Goal: Transaction & Acquisition: Purchase product/service

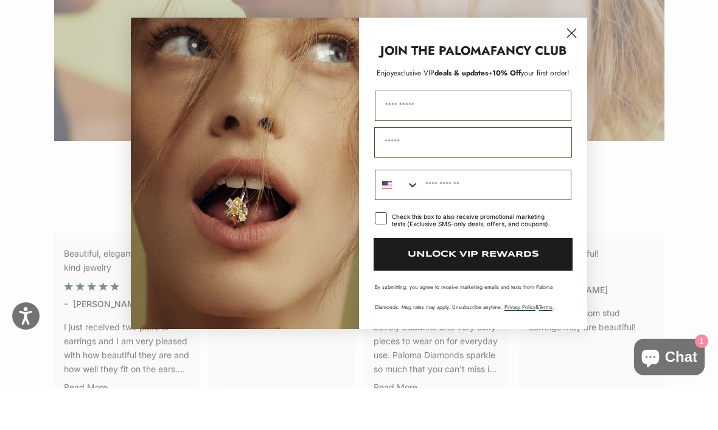
scroll to position [2111, 0]
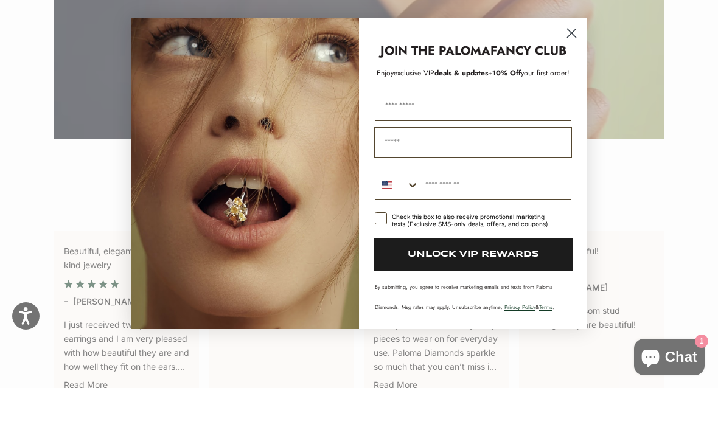
click at [582, 64] on icon "Close dialog" at bounding box center [571, 74] width 21 height 21
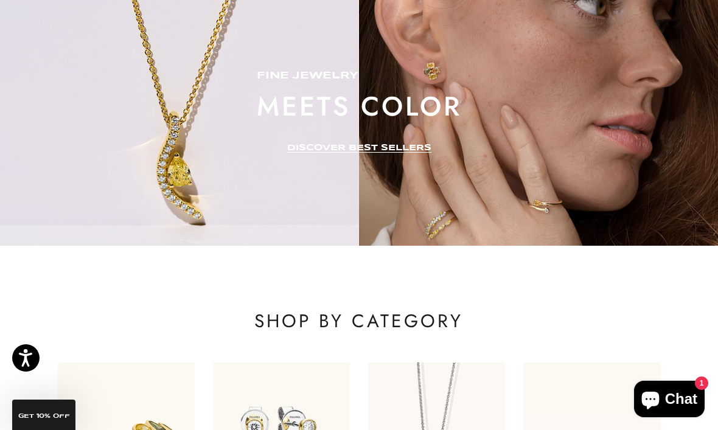
scroll to position [0, 0]
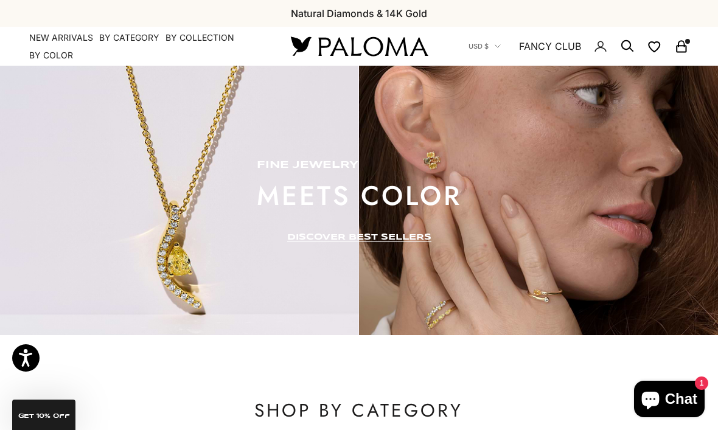
click at [63, 54] on summary "By Color" at bounding box center [51, 55] width 44 height 12
click at [118, 41] on summary "By Category" at bounding box center [129, 38] width 60 height 12
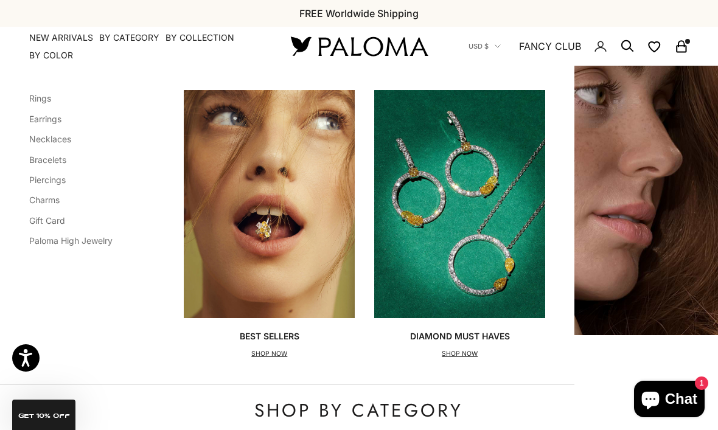
click at [53, 117] on link "Earrings" at bounding box center [45, 119] width 32 height 10
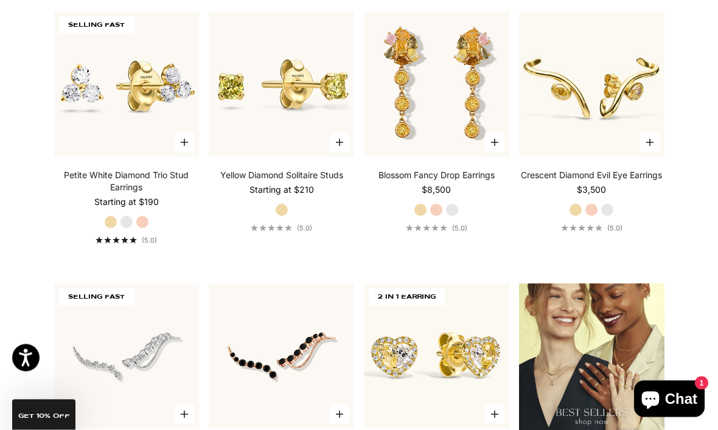
scroll to position [1148, 0]
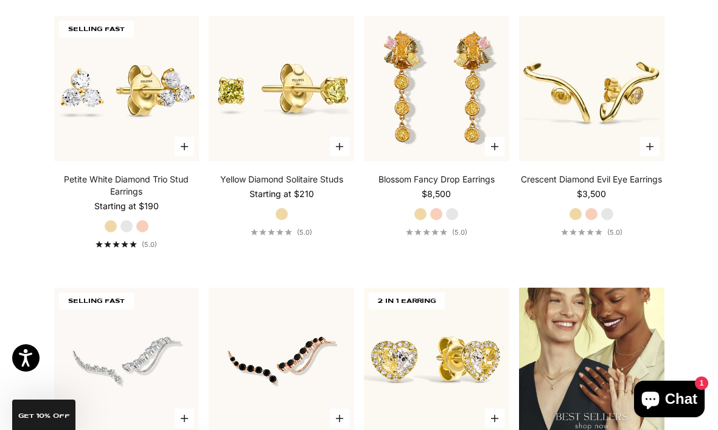
click at [296, 111] on img at bounding box center [281, 89] width 160 height 160
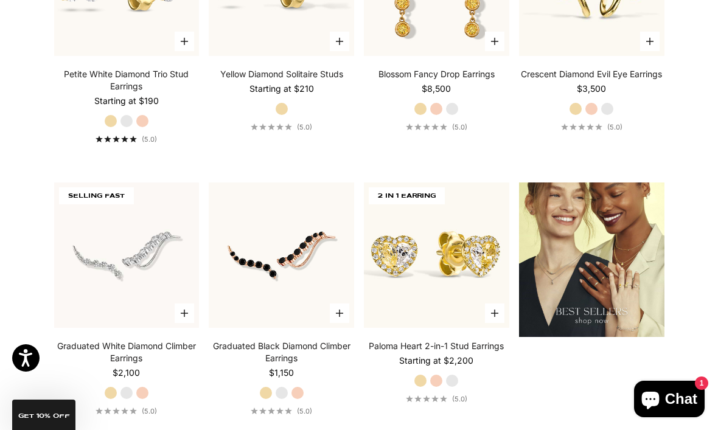
scroll to position [1215, 0]
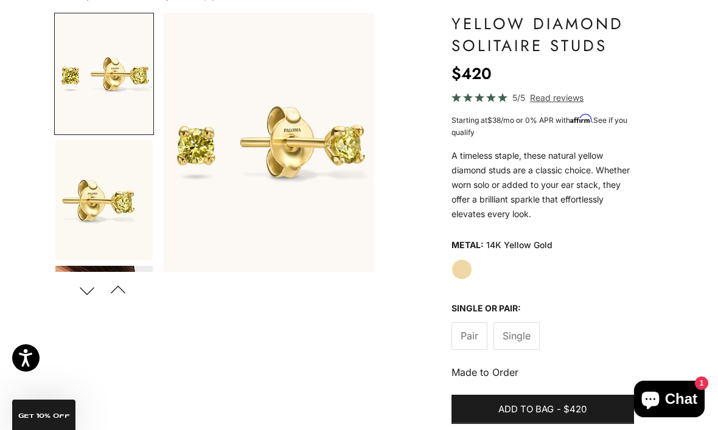
scroll to position [108, 0]
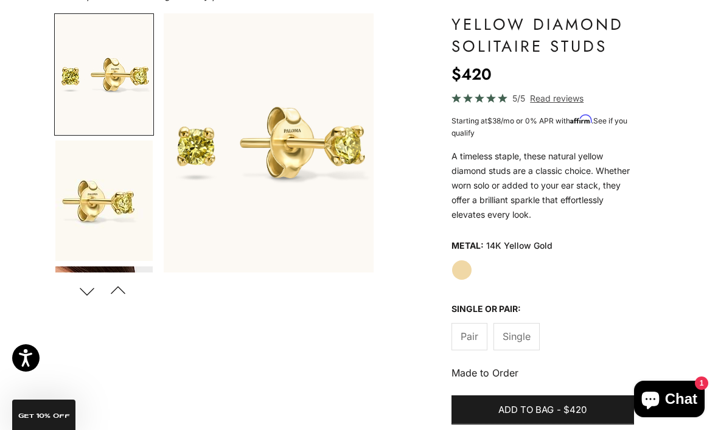
click at [528, 332] on span "Single" at bounding box center [516, 336] width 28 height 16
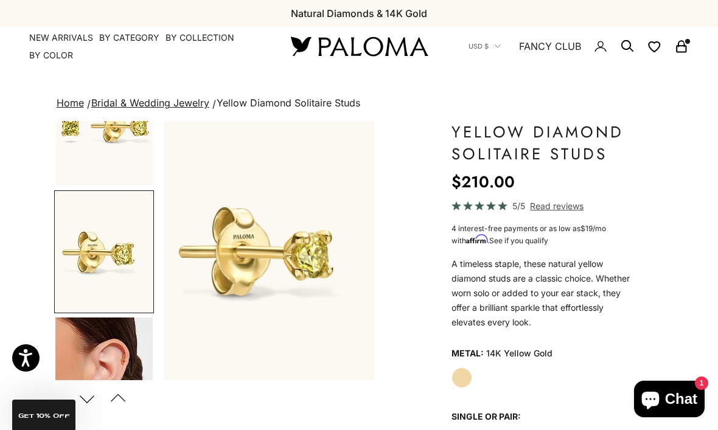
click at [119, 352] on img "Go to item 3" at bounding box center [103, 378] width 97 height 120
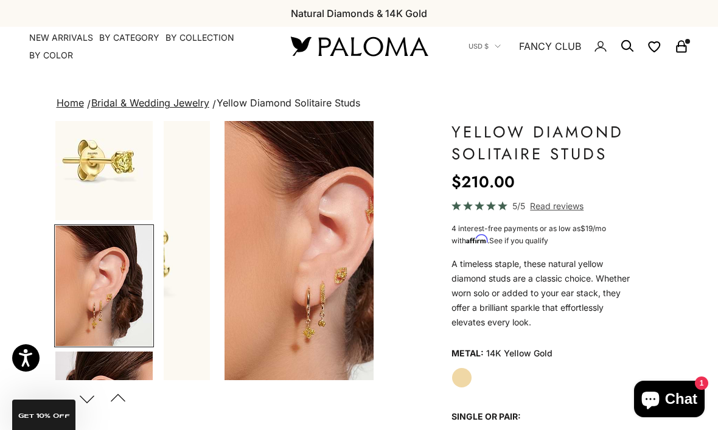
scroll to position [182, 0]
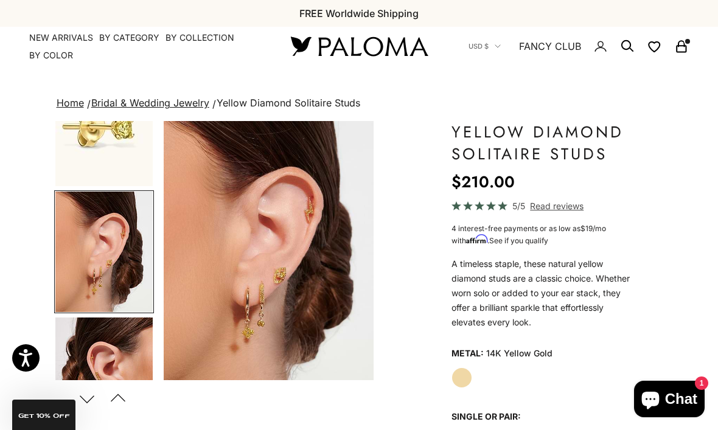
click at [130, 341] on img "Go to item 4" at bounding box center [103, 378] width 97 height 120
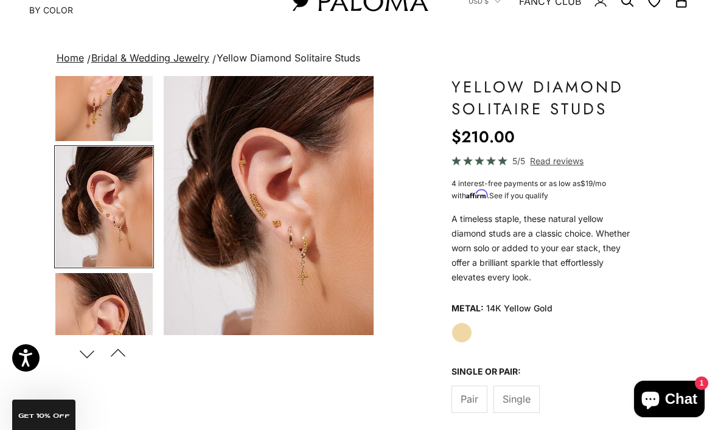
scroll to position [50, 0]
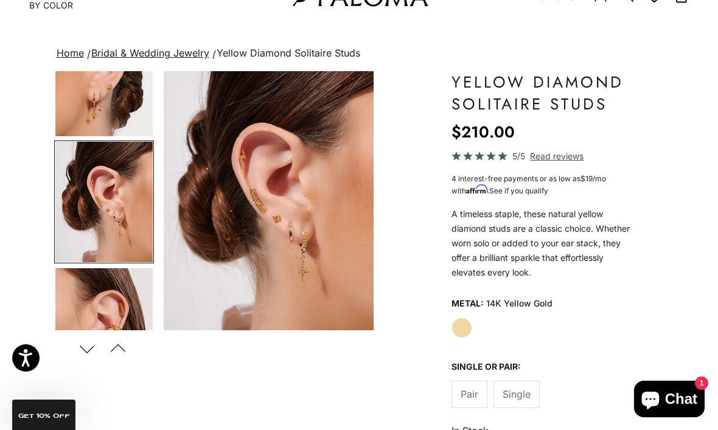
click at [119, 294] on img "Go to item 5" at bounding box center [103, 328] width 97 height 120
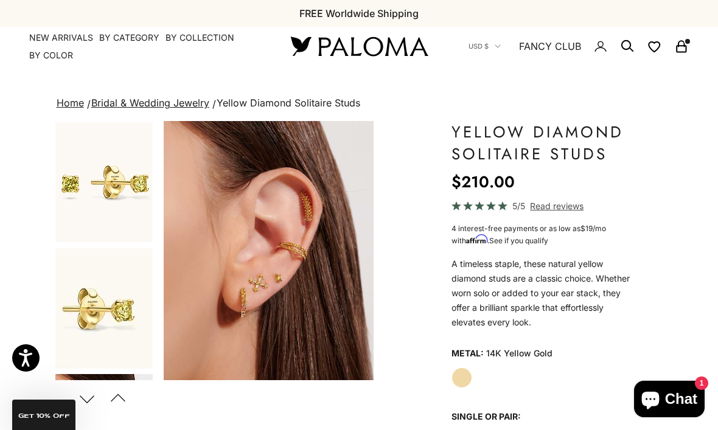
scroll to position [0, 0]
